Goal: Task Accomplishment & Management: Manage account settings

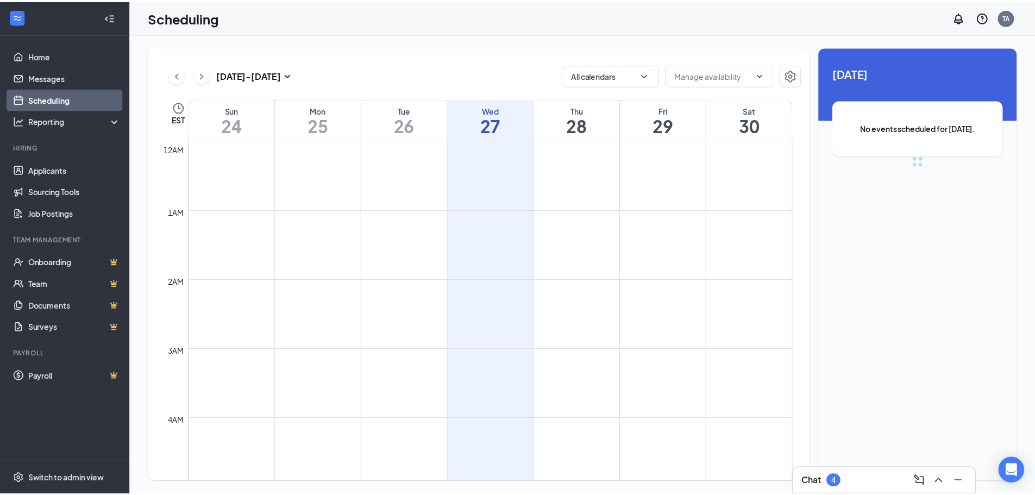
scroll to position [534, 0]
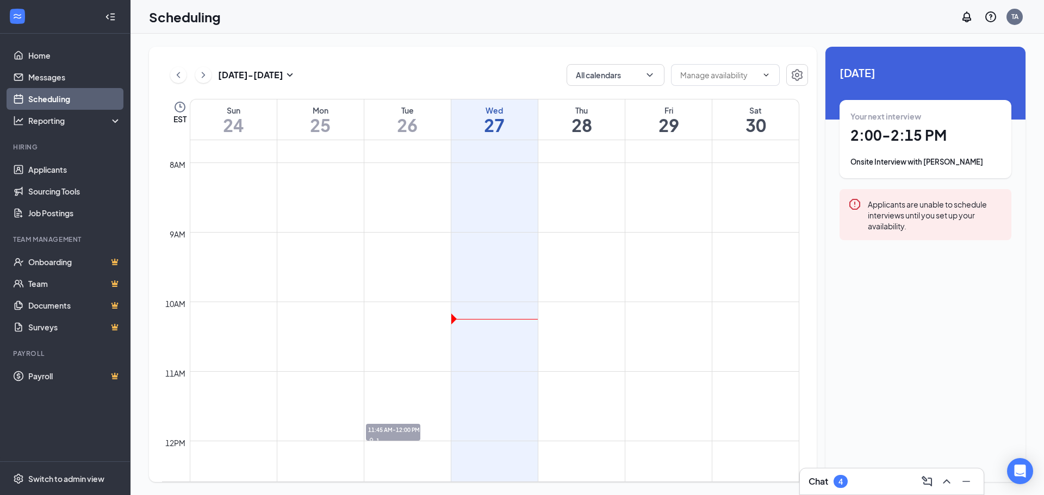
click at [391, 415] on td at bounding box center [494, 414] width 609 height 17
click at [46, 167] on link "Applicants" at bounding box center [74, 170] width 93 height 22
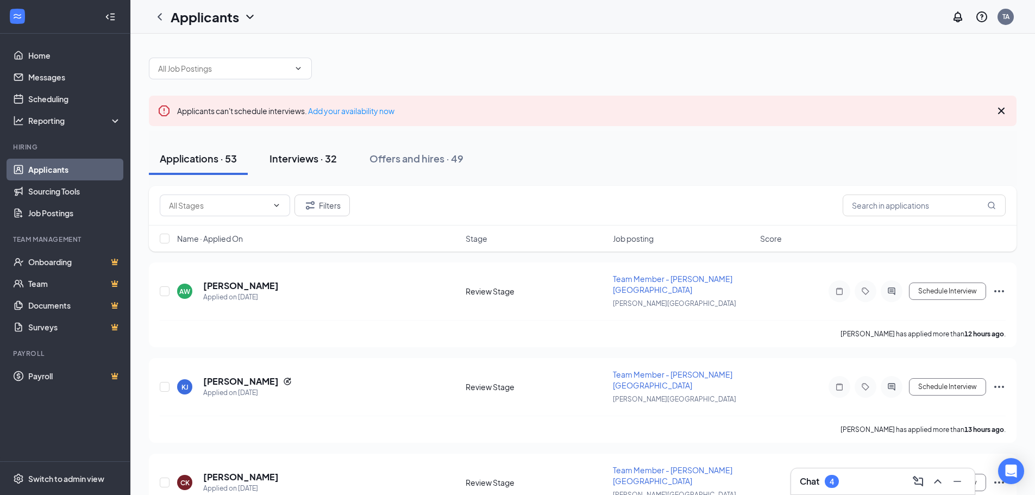
click at [292, 173] on button "Interviews · 32" at bounding box center [303, 158] width 89 height 33
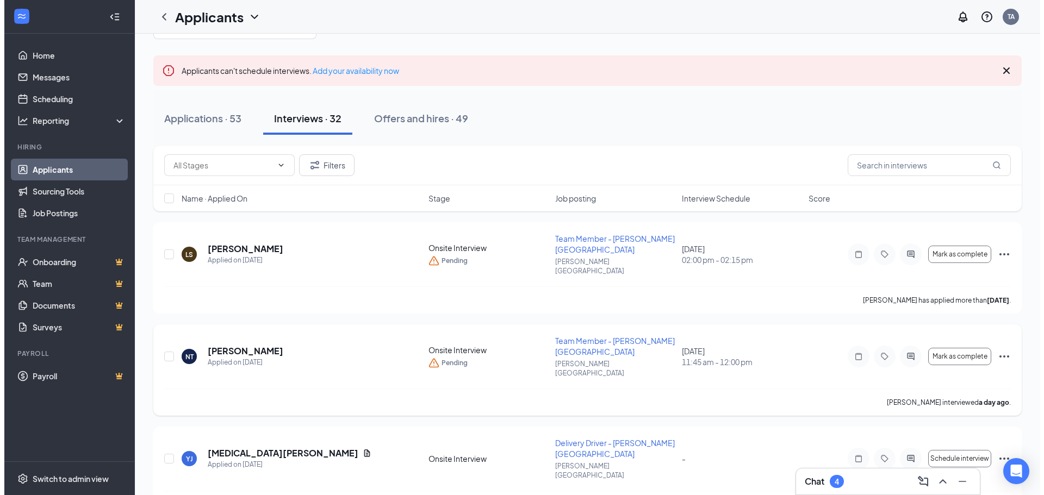
scroll to position [163, 0]
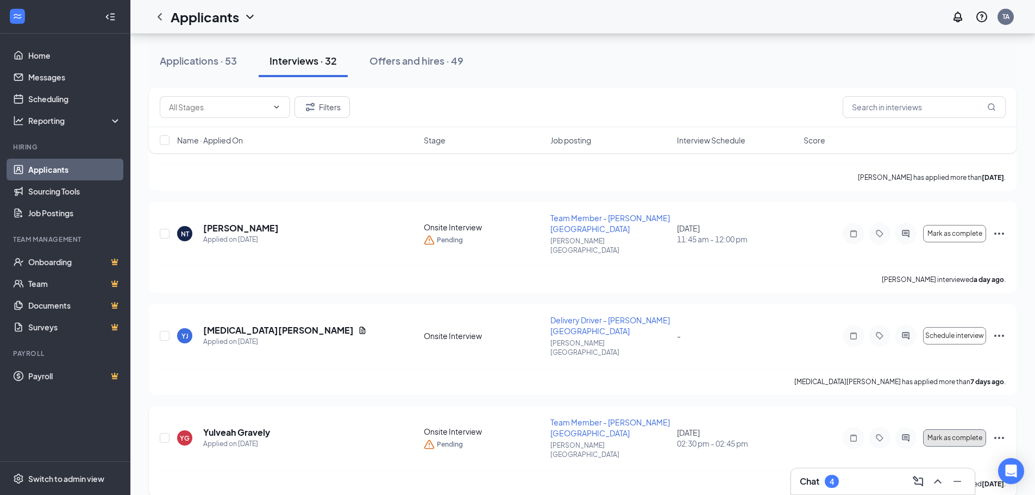
click at [932, 434] on span "Mark as complete" at bounding box center [955, 438] width 55 height 8
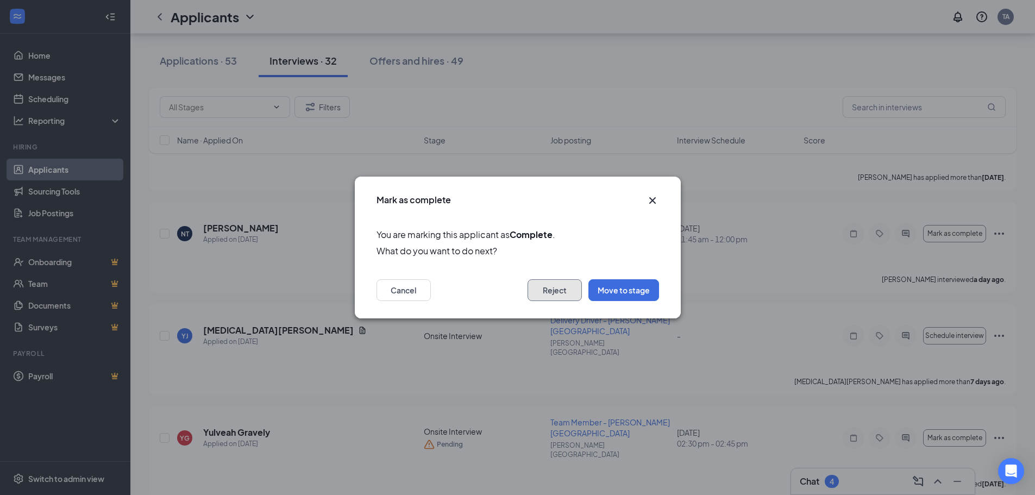
click at [553, 296] on button "Reject" at bounding box center [555, 290] width 54 height 22
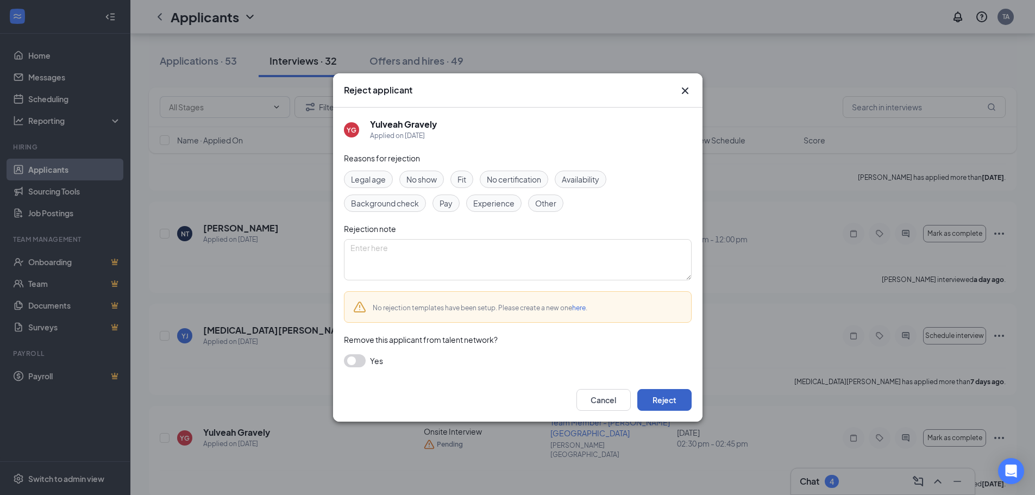
click at [681, 409] on button "Reject" at bounding box center [665, 400] width 54 height 22
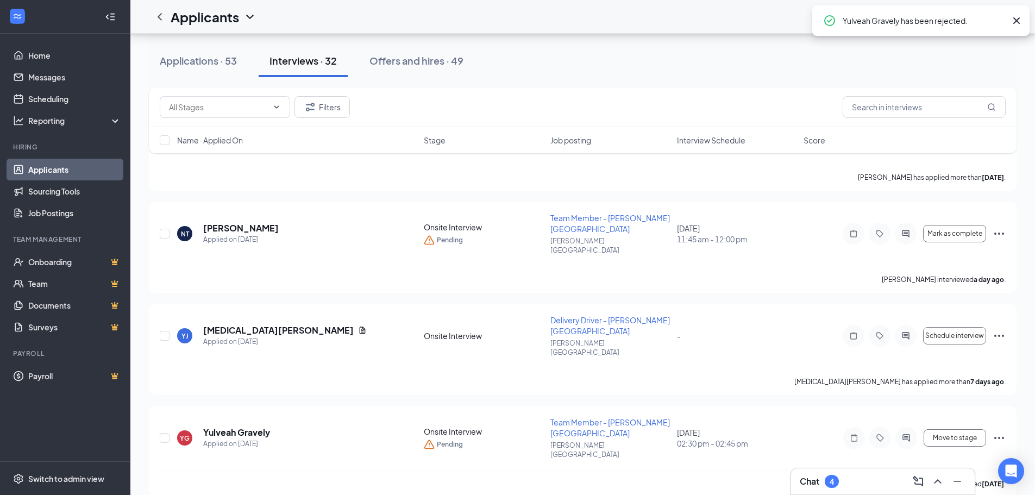
click at [51, 164] on link "Applicants" at bounding box center [74, 170] width 93 height 22
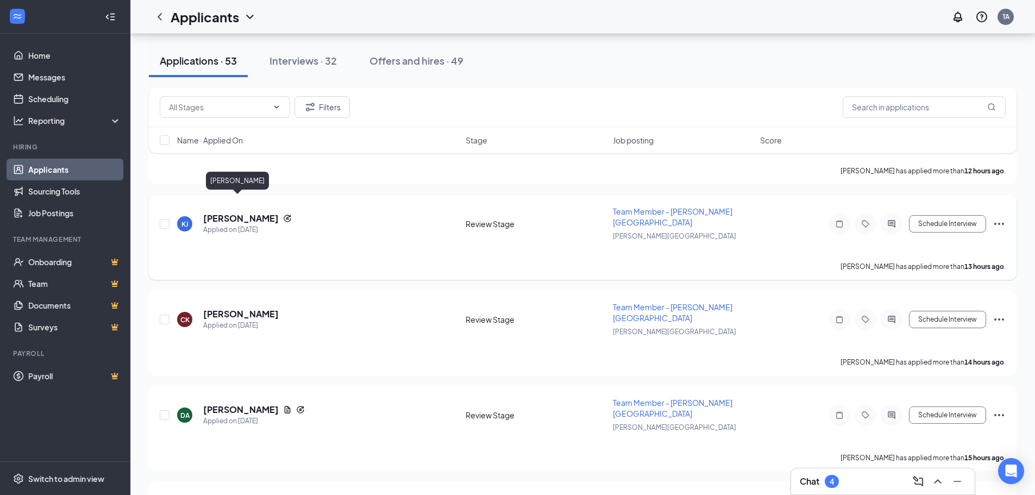
click at [248, 213] on h5 "[PERSON_NAME]" at bounding box center [241, 219] width 76 height 12
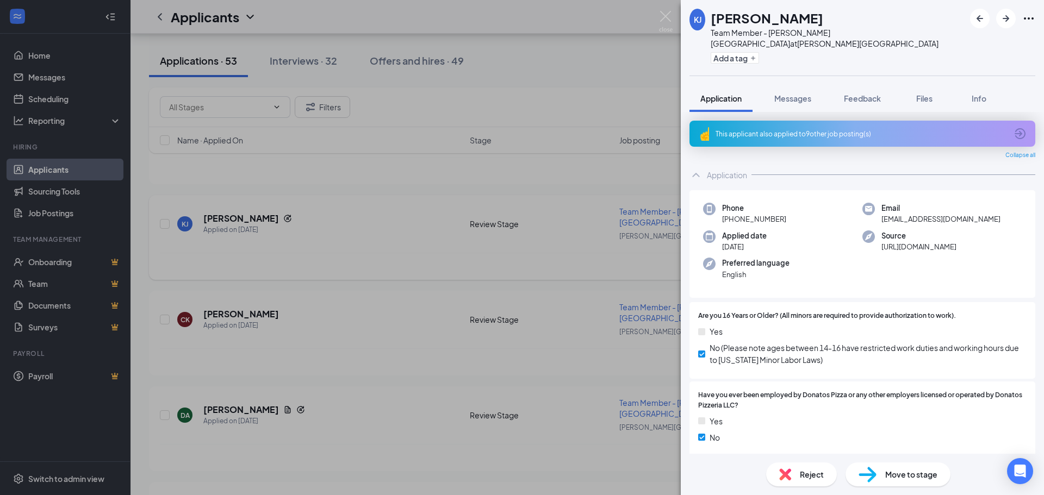
drag, startPoint x: 407, startPoint y: 219, endPoint x: 374, endPoint y: 250, distance: 45.0
click at [407, 219] on div "[PERSON_NAME] Team Member - [PERSON_NAME][GEOGRAPHIC_DATA] at [PERSON_NAME][GEO…" at bounding box center [522, 247] width 1044 height 495
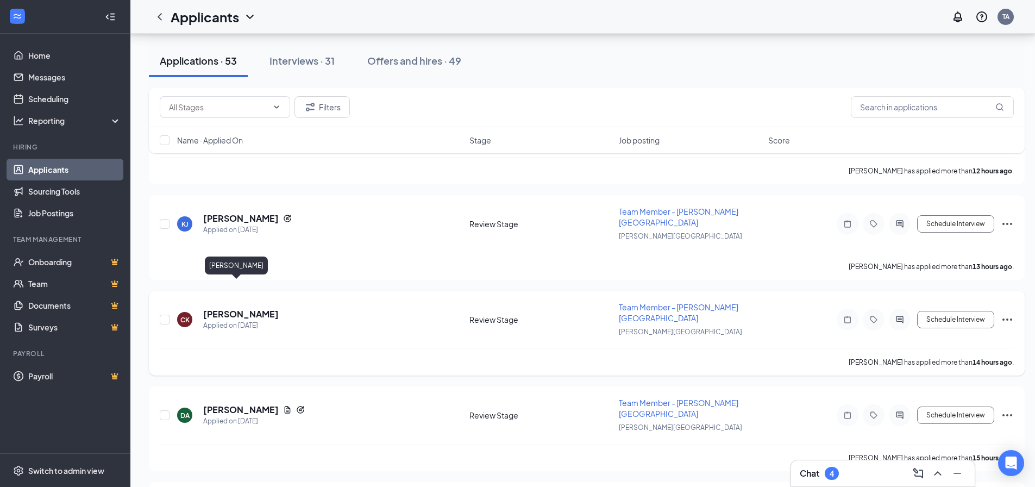
click at [213, 308] on h5 "[PERSON_NAME]" at bounding box center [241, 314] width 76 height 12
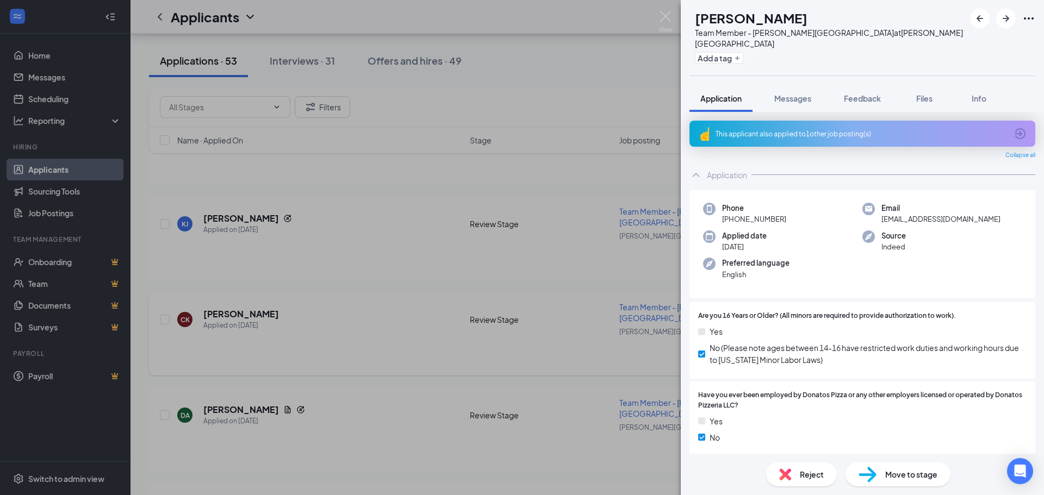
click at [414, 315] on div "[PERSON_NAME] Team Member - [PERSON_NAME][GEOGRAPHIC_DATA] at [PERSON_NAME][GEO…" at bounding box center [522, 247] width 1044 height 495
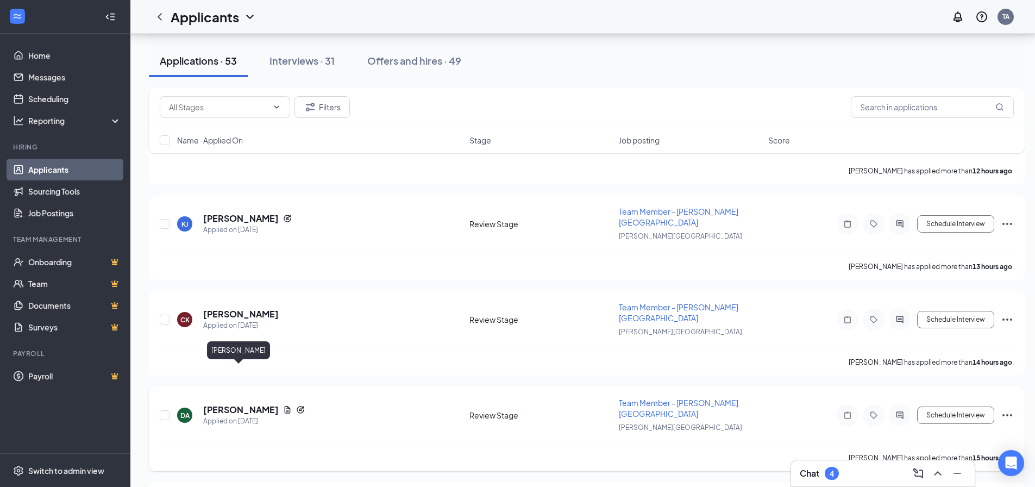
click at [257, 404] on h5 "[PERSON_NAME]" at bounding box center [241, 410] width 76 height 12
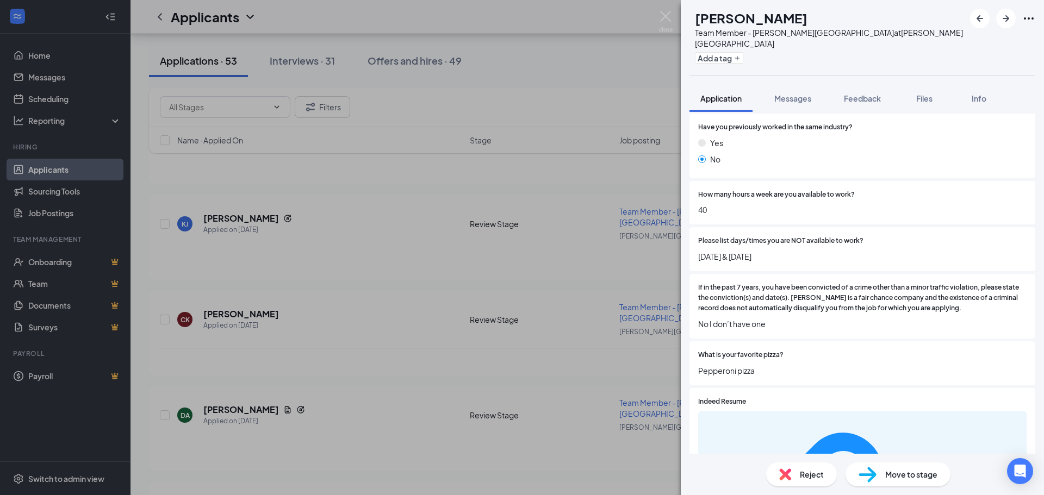
scroll to position [291, 0]
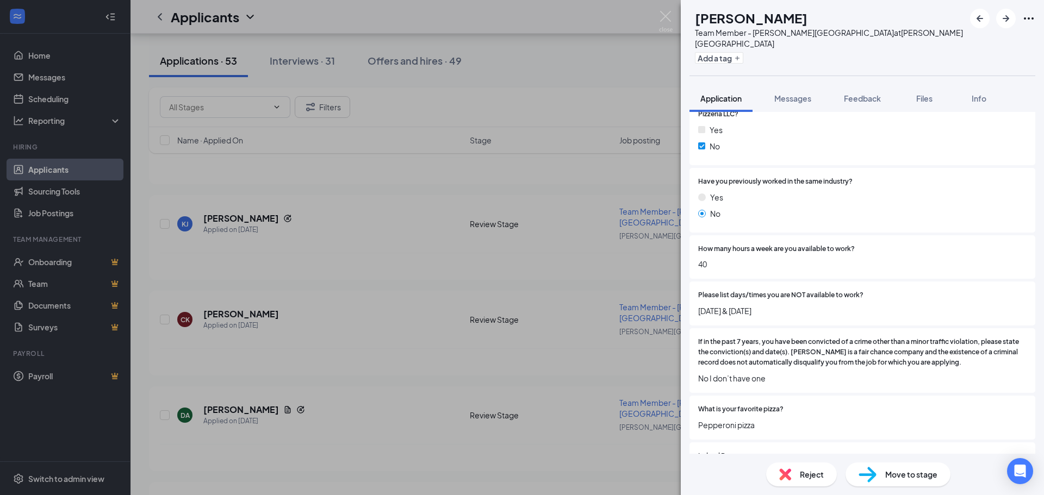
click at [909, 474] on span "Move to stage" at bounding box center [911, 474] width 52 height 12
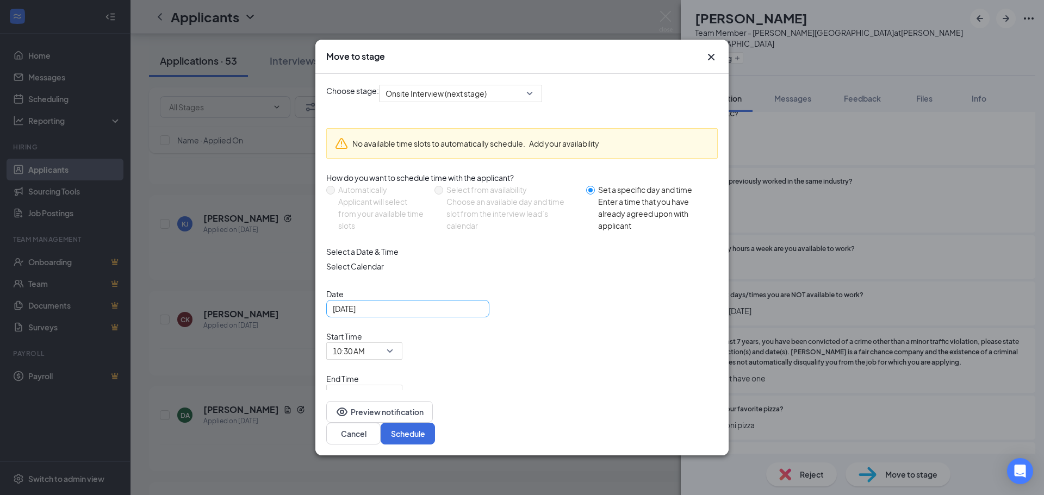
click at [470, 315] on div "[DATE]" at bounding box center [408, 309] width 150 height 12
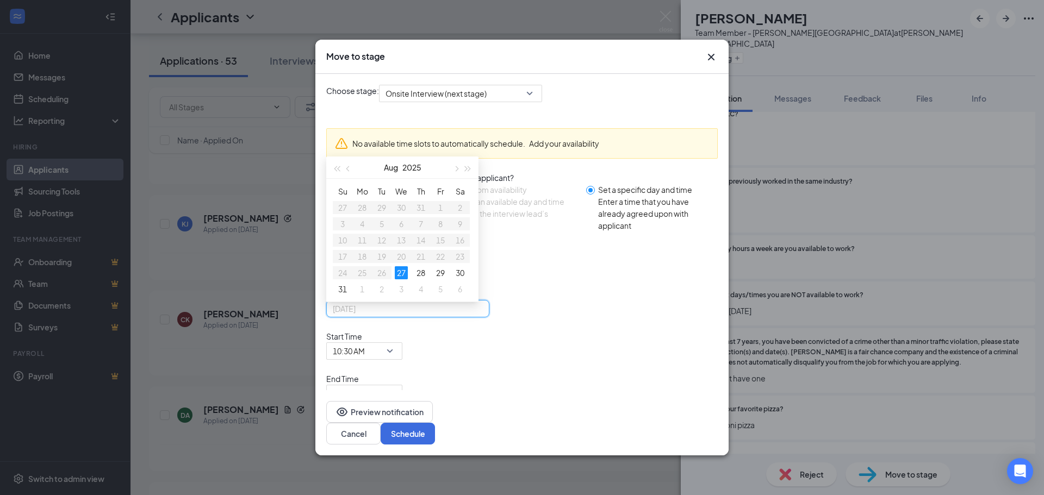
type input "[DATE]"
click at [398, 279] on div "27" at bounding box center [401, 272] width 13 height 13
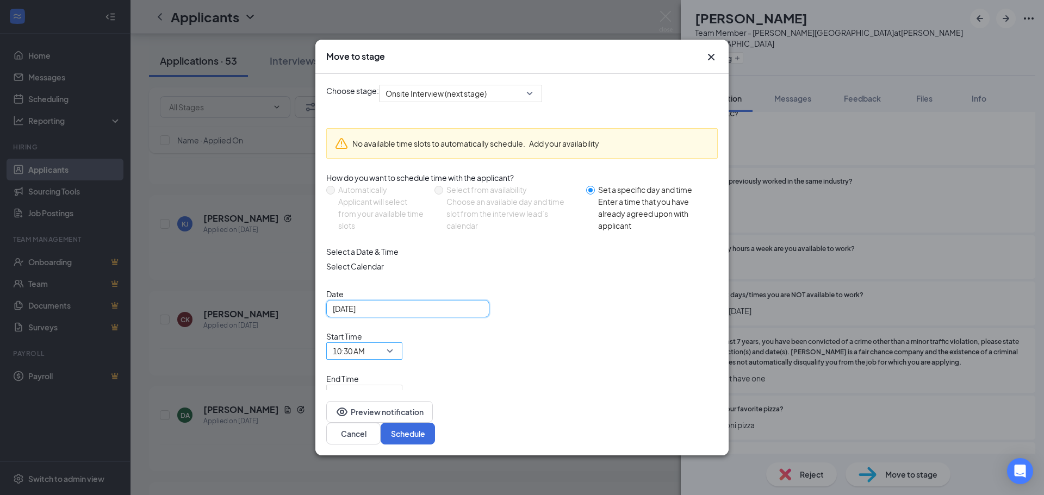
click at [365, 344] on span "10:30 AM" at bounding box center [349, 351] width 32 height 16
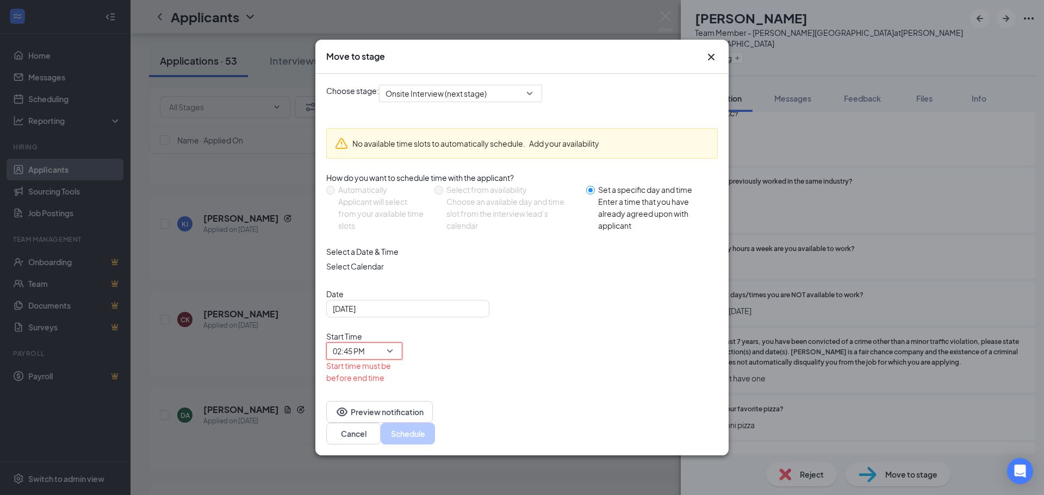
click at [396, 343] on span "02:45 PM" at bounding box center [364, 351] width 63 height 16
click at [365, 409] on span "11:00 AM" at bounding box center [349, 417] width 32 height 16
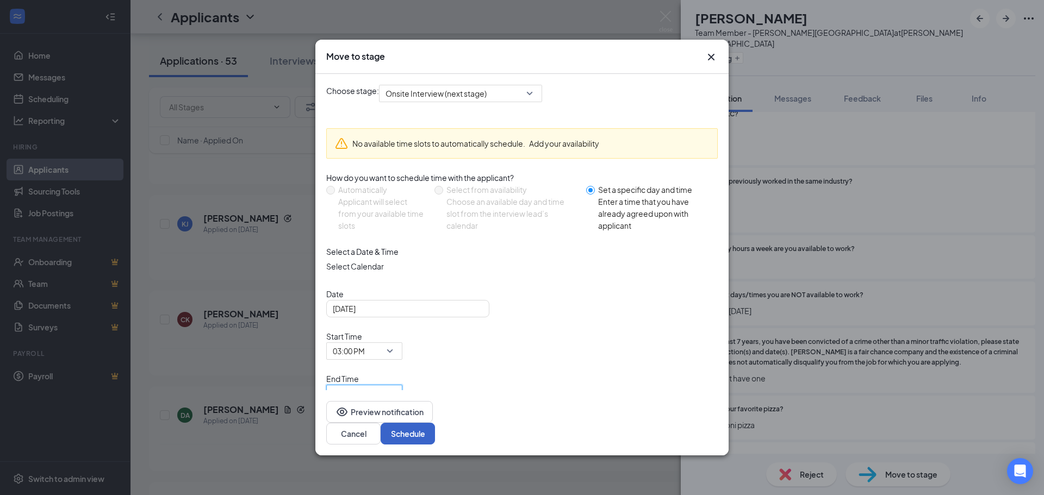
click at [435, 423] on button "Schedule" at bounding box center [407, 434] width 54 height 22
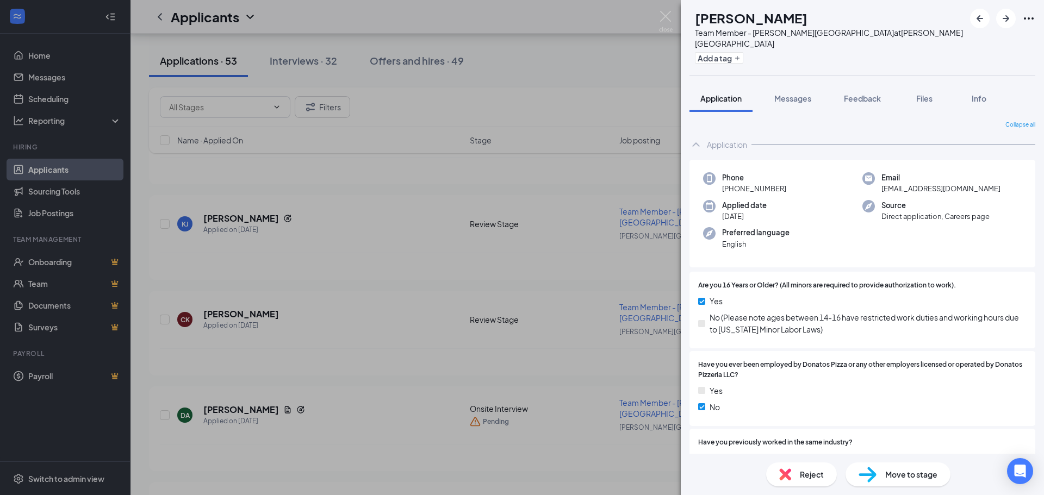
click at [261, 441] on div "[PERSON_NAME] [PERSON_NAME] Team Member - [PERSON_NAME][GEOGRAPHIC_DATA] at [PE…" at bounding box center [522, 247] width 1044 height 495
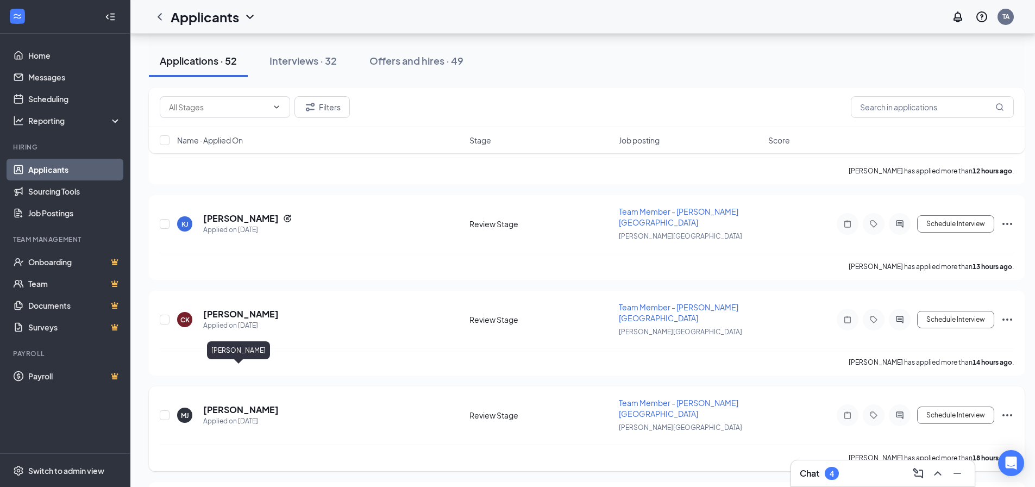
click at [235, 404] on h5 "[PERSON_NAME]" at bounding box center [241, 410] width 76 height 12
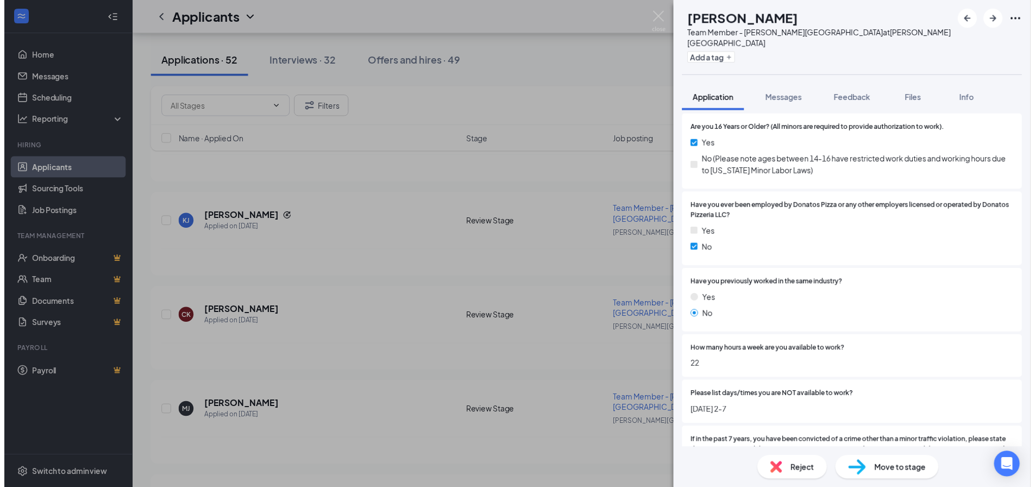
scroll to position [163, 0]
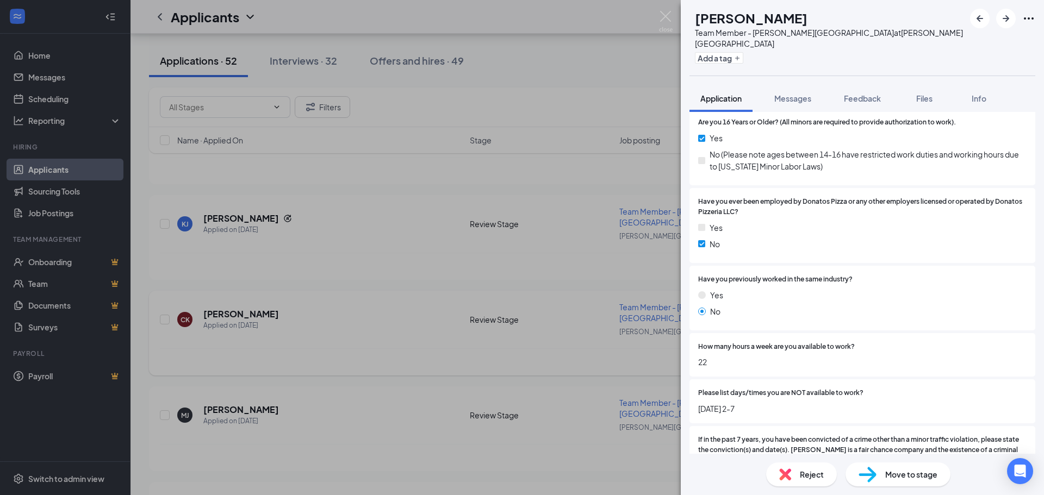
click at [549, 281] on div "[PERSON_NAME] [PERSON_NAME] Team Member - [PERSON_NAME][GEOGRAPHIC_DATA] at [PE…" at bounding box center [522, 247] width 1044 height 495
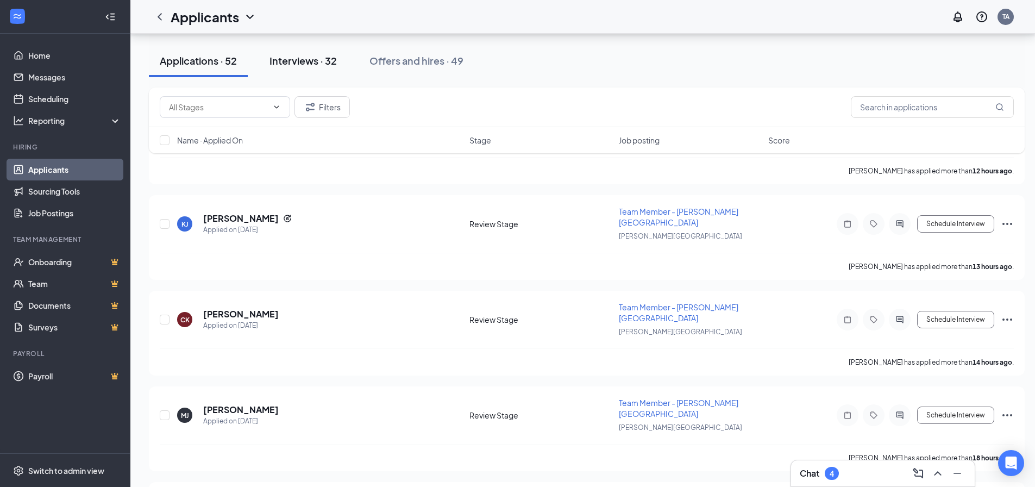
click at [295, 51] on button "Interviews · 32" at bounding box center [303, 61] width 89 height 33
